Goal: Navigation & Orientation: Go to known website

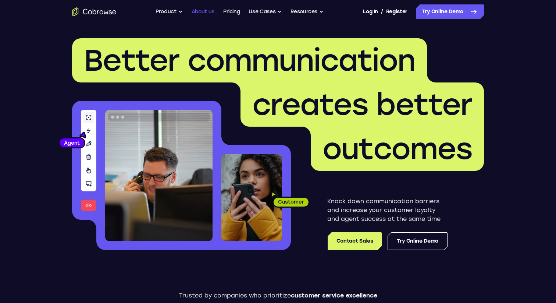
click at [203, 13] on link "About us" at bounding box center [203, 11] width 23 height 15
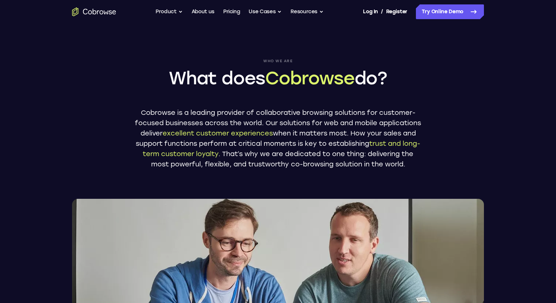
click at [106, 11] on icon "Go to the home page" at bounding box center [94, 11] width 44 height 9
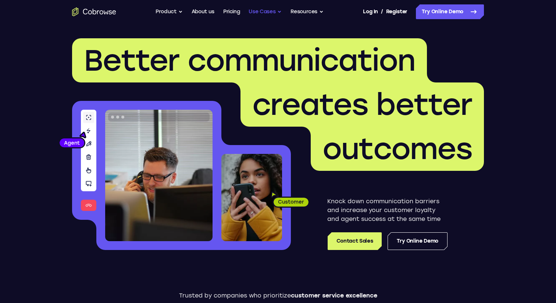
click at [276, 10] on button "Use Cases" at bounding box center [265, 11] width 33 height 15
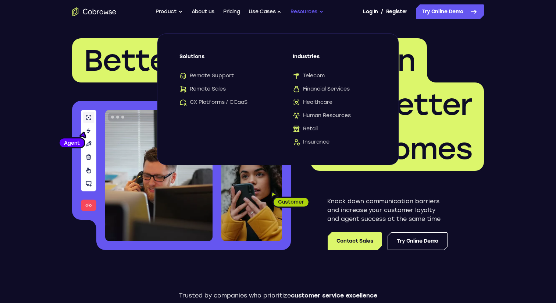
click at [296, 10] on button "Resources" at bounding box center [307, 11] width 33 height 15
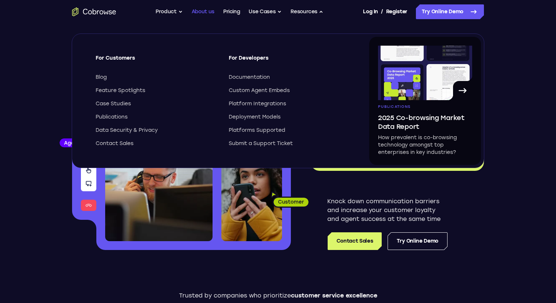
click at [201, 11] on link "About us" at bounding box center [203, 11] width 23 height 15
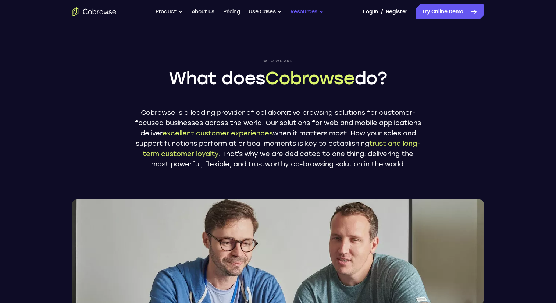
click at [324, 14] on button "Resources" at bounding box center [307, 11] width 33 height 15
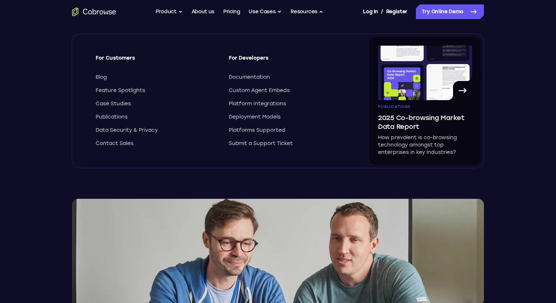
click at [524, 107] on header "Who we are What does Cobrowse do? Cobrowse is a leading provider of collaborati…" at bounding box center [278, 179] width 556 height 311
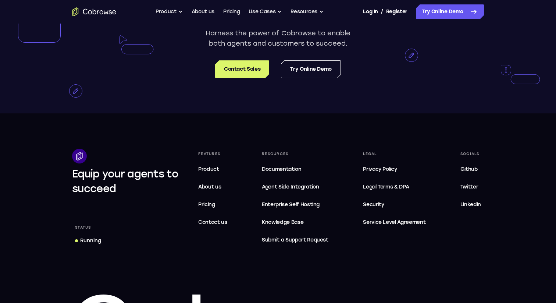
scroll to position [1348, 0]
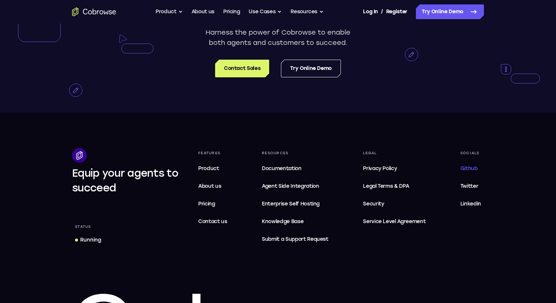
click at [470, 172] on span "Github" at bounding box center [469, 168] width 17 height 6
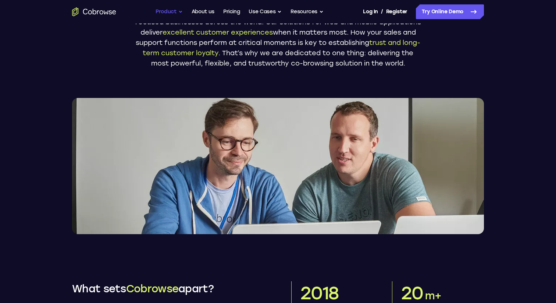
scroll to position [98, 0]
